Goal: Transaction & Acquisition: Purchase product/service

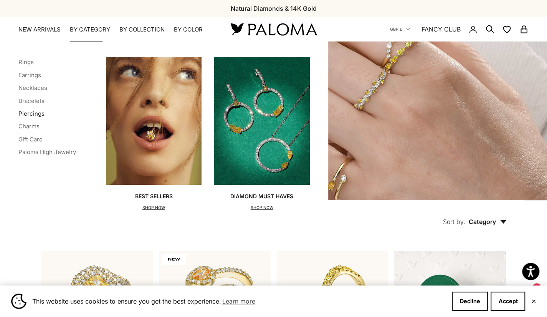
click at [38, 110] on link "Piercings" at bounding box center [31, 113] width 26 height 7
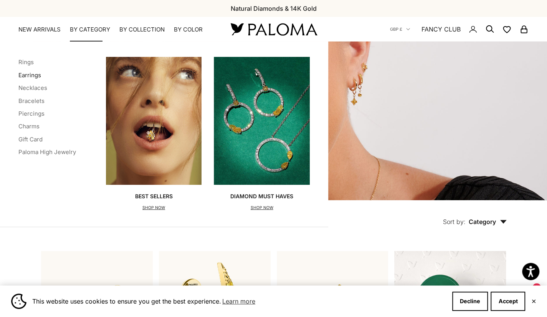
click at [33, 75] on link "Earrings" at bounding box center [29, 74] width 23 height 7
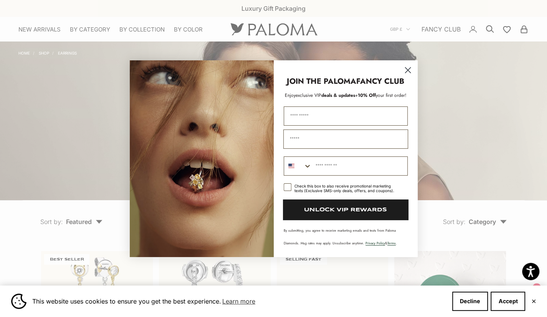
click at [406, 69] on icon "Close dialog" at bounding box center [407, 69] width 5 height 5
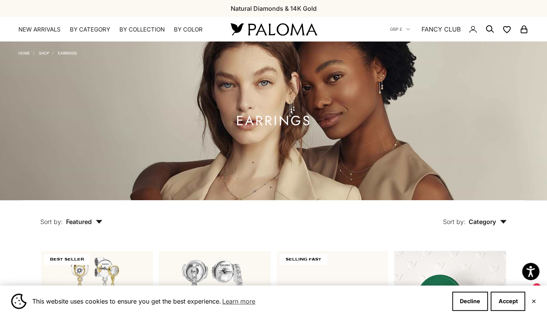
scroll to position [62, 0]
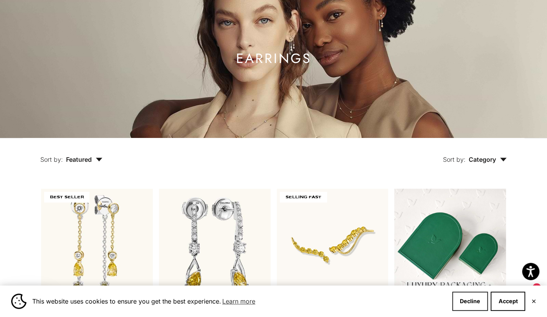
click at [461, 303] on button "Decline" at bounding box center [470, 300] width 36 height 19
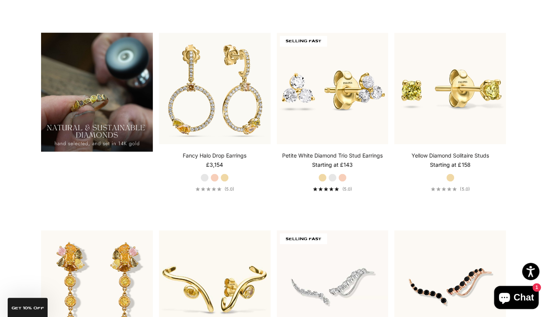
scroll to position [619, 0]
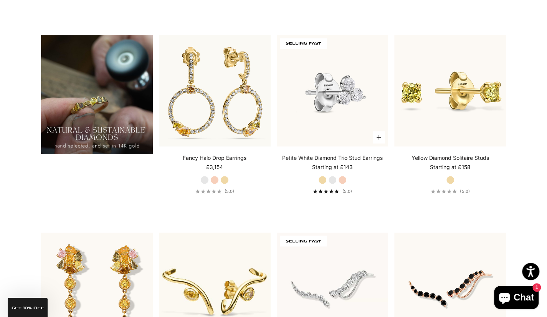
click at [357, 118] on img at bounding box center [333, 91] width 112 height 112
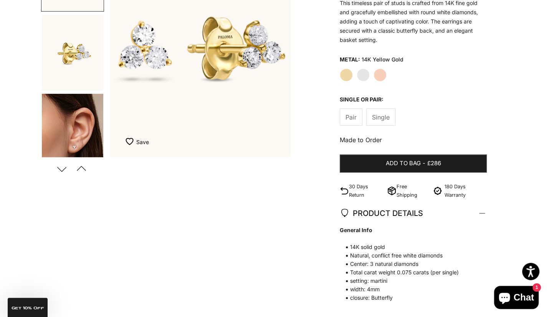
scroll to position [144, 0]
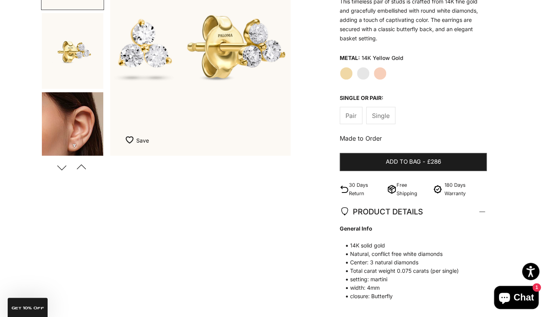
click at [71, 135] on img "Go to item 4" at bounding box center [72, 130] width 61 height 76
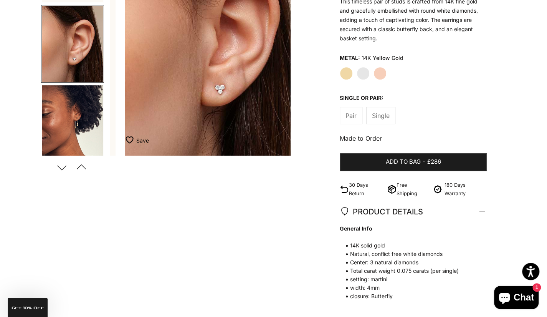
scroll to position [0, 379]
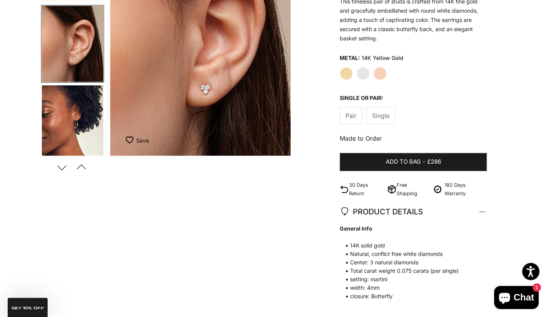
click at [162, 104] on img "Item 4 of 17" at bounding box center [200, 44] width 180 height 223
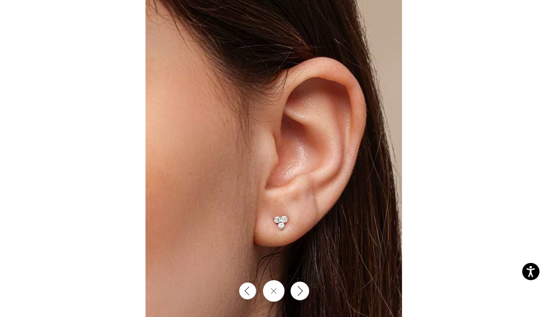
click at [301, 288] on icon "Next" at bounding box center [299, 290] width 9 height 10
